Goal: Find specific page/section: Find specific page/section

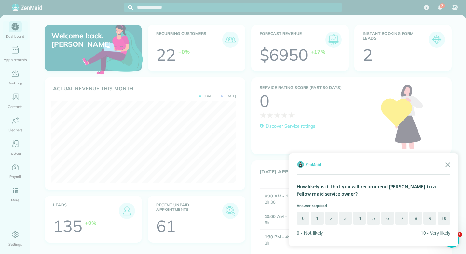
click at [212, 78] on div at bounding box center [233, 127] width 466 height 254
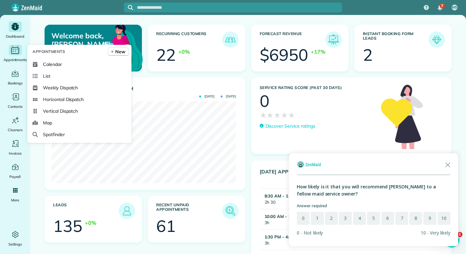
click at [12, 54] on icon "Main" at bounding box center [15, 50] width 10 height 10
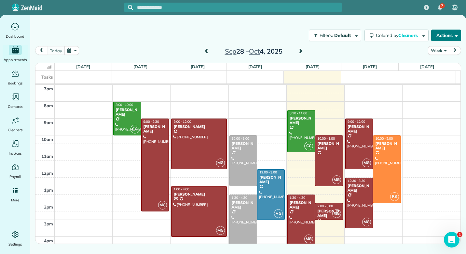
click at [457, 35] on button "Actions" at bounding box center [446, 36] width 30 height 12
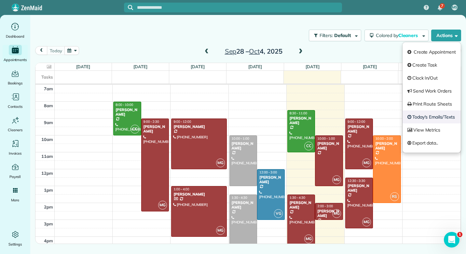
click at [443, 116] on link "Today's Emails/Texts" at bounding box center [431, 117] width 58 height 13
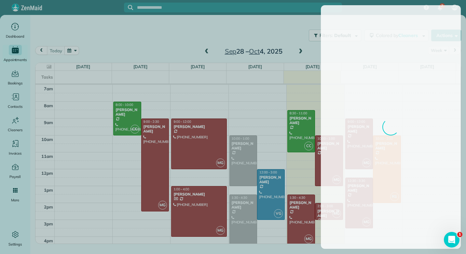
click at [202, 38] on div at bounding box center [233, 127] width 466 height 254
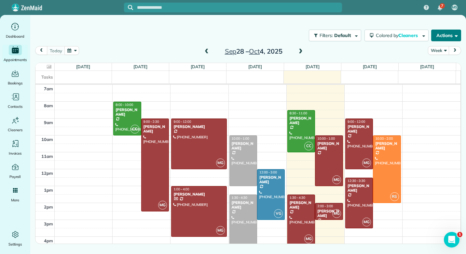
click at [456, 37] on span "button" at bounding box center [454, 35] width 5 height 5
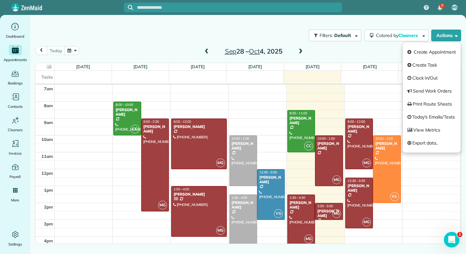
click at [435, 118] on link "Today's Emails/Texts" at bounding box center [431, 117] width 58 height 13
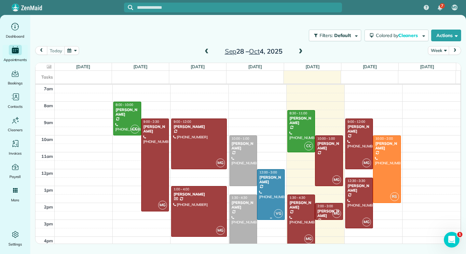
click at [256, 173] on main "Filters: Default Colored by Cleaners Color by Cleaner Color by Team Color by St…" at bounding box center [248, 142] width 436 height 254
click at [263, 25] on div "Filters: Default Colored by Cleaners Color by Cleaner Color by Team Color by St…" at bounding box center [248, 35] width 436 height 21
